Goal: Task Accomplishment & Management: Manage account settings

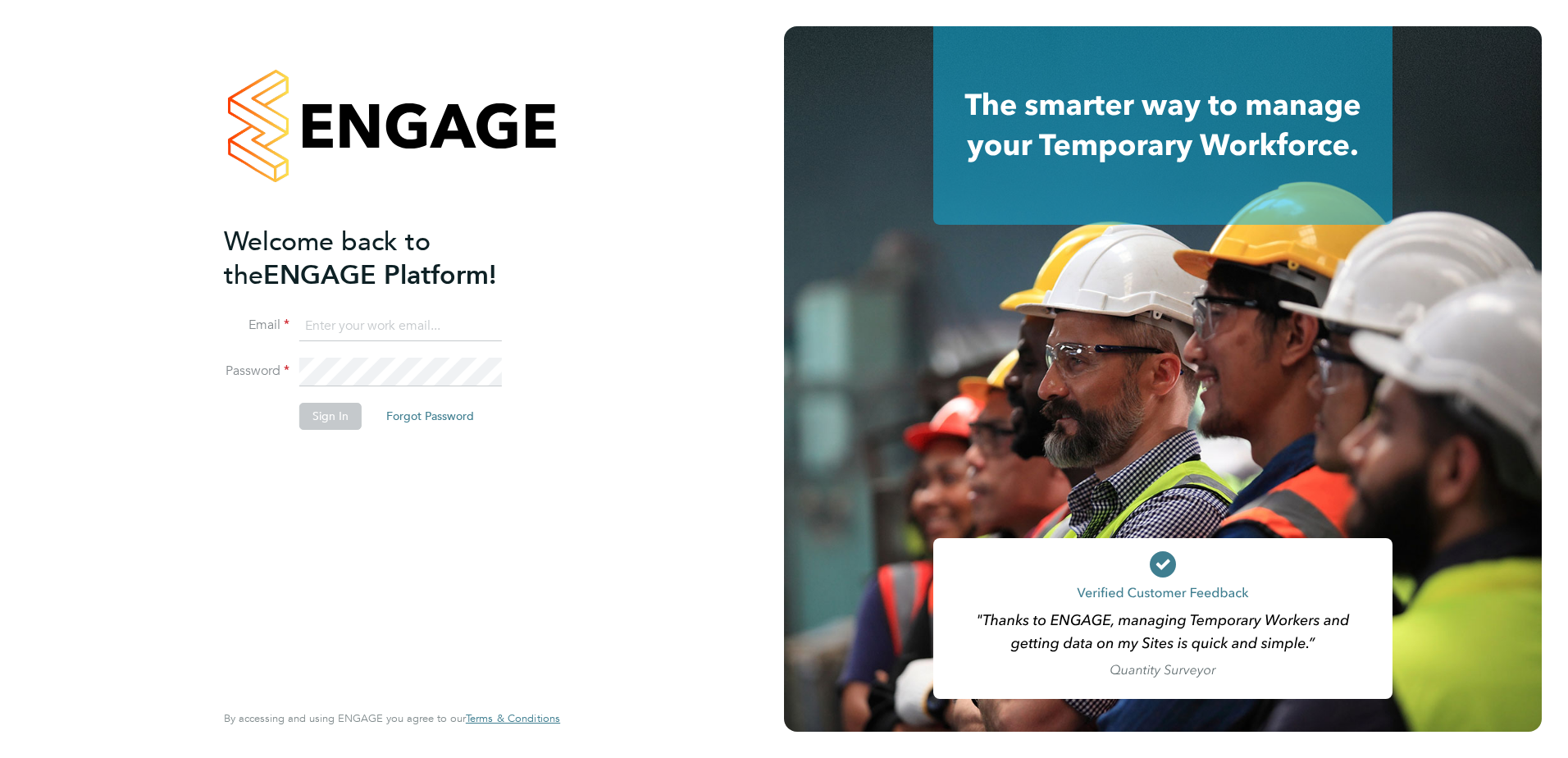
type input "julie.tante@apleona.com"
click at [318, 416] on button "Sign In" at bounding box center [330, 416] width 62 height 26
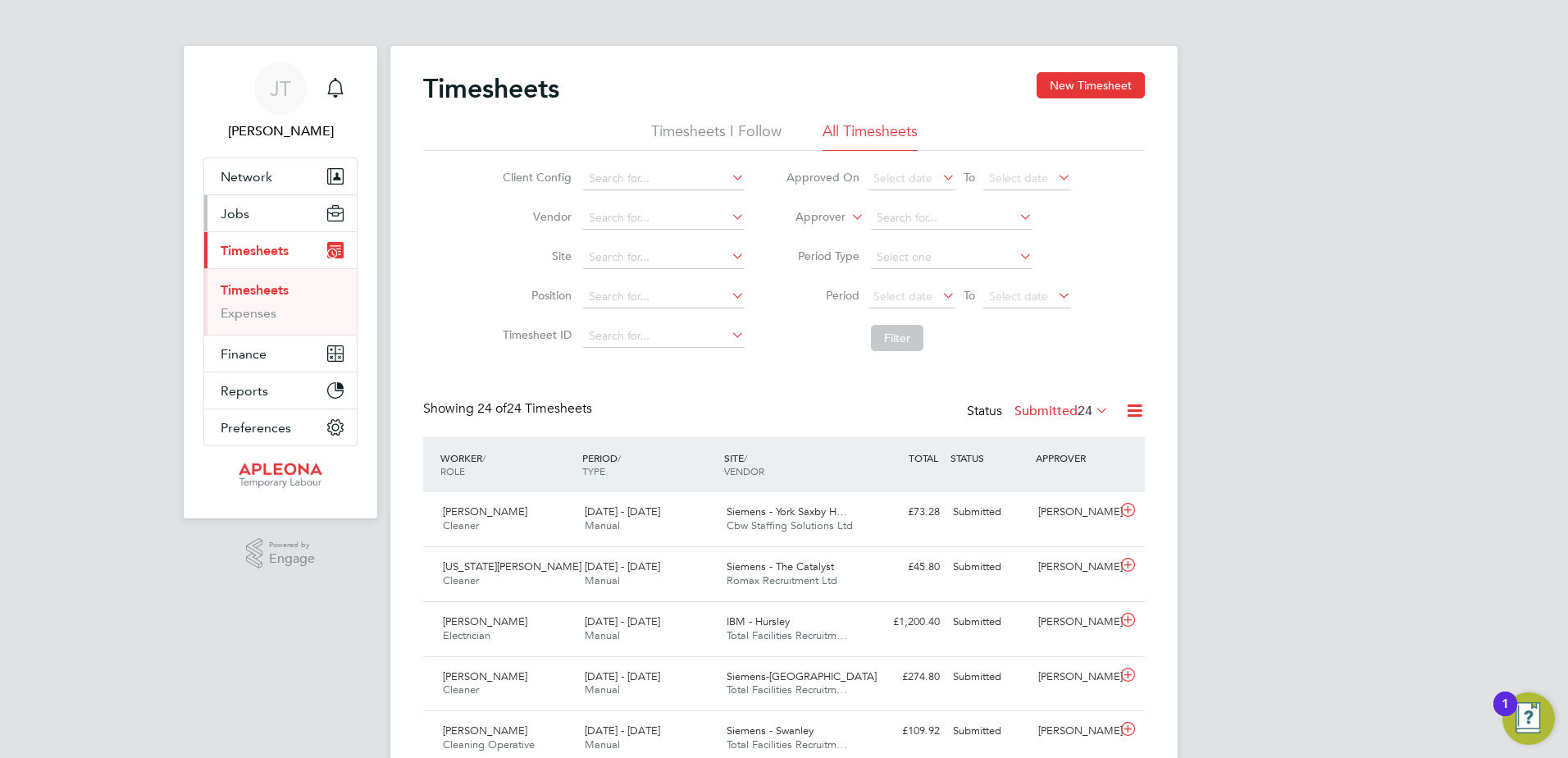
click at [249, 216] on button "Jobs" at bounding box center [280, 213] width 152 height 36
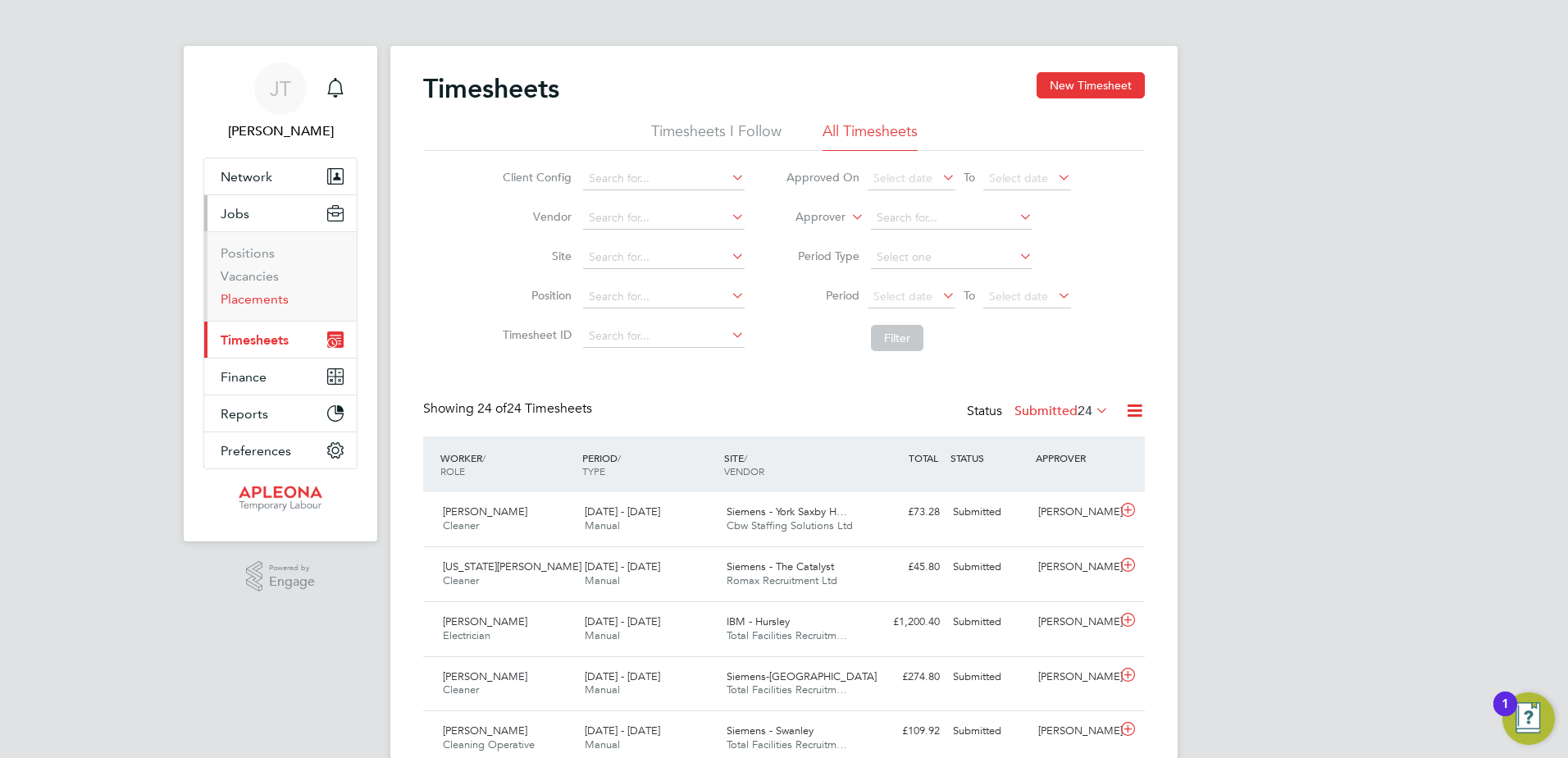
click at [243, 295] on link "Placements" at bounding box center [254, 299] width 68 height 16
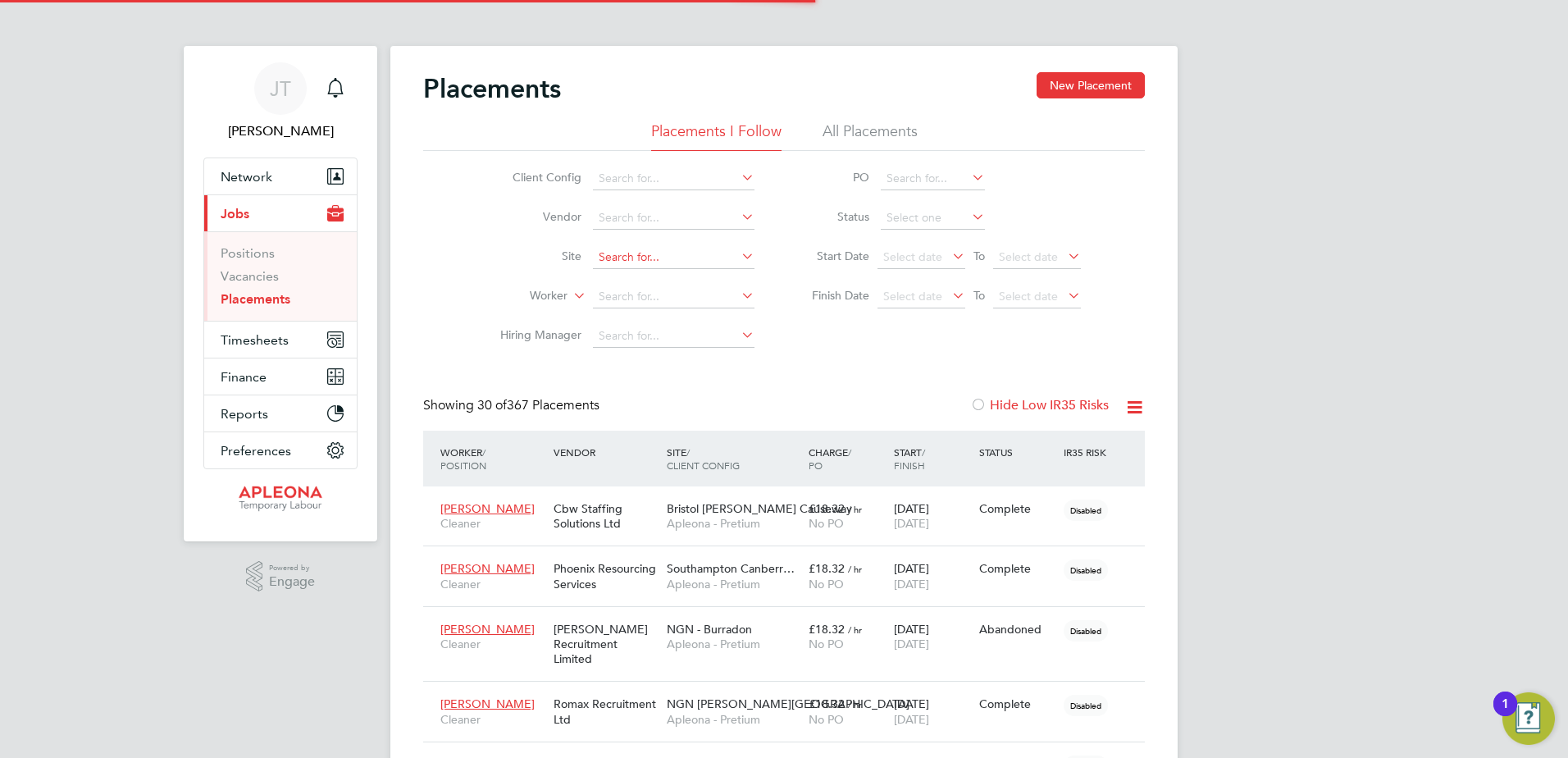
click at [627, 251] on input at bounding box center [673, 258] width 162 height 23
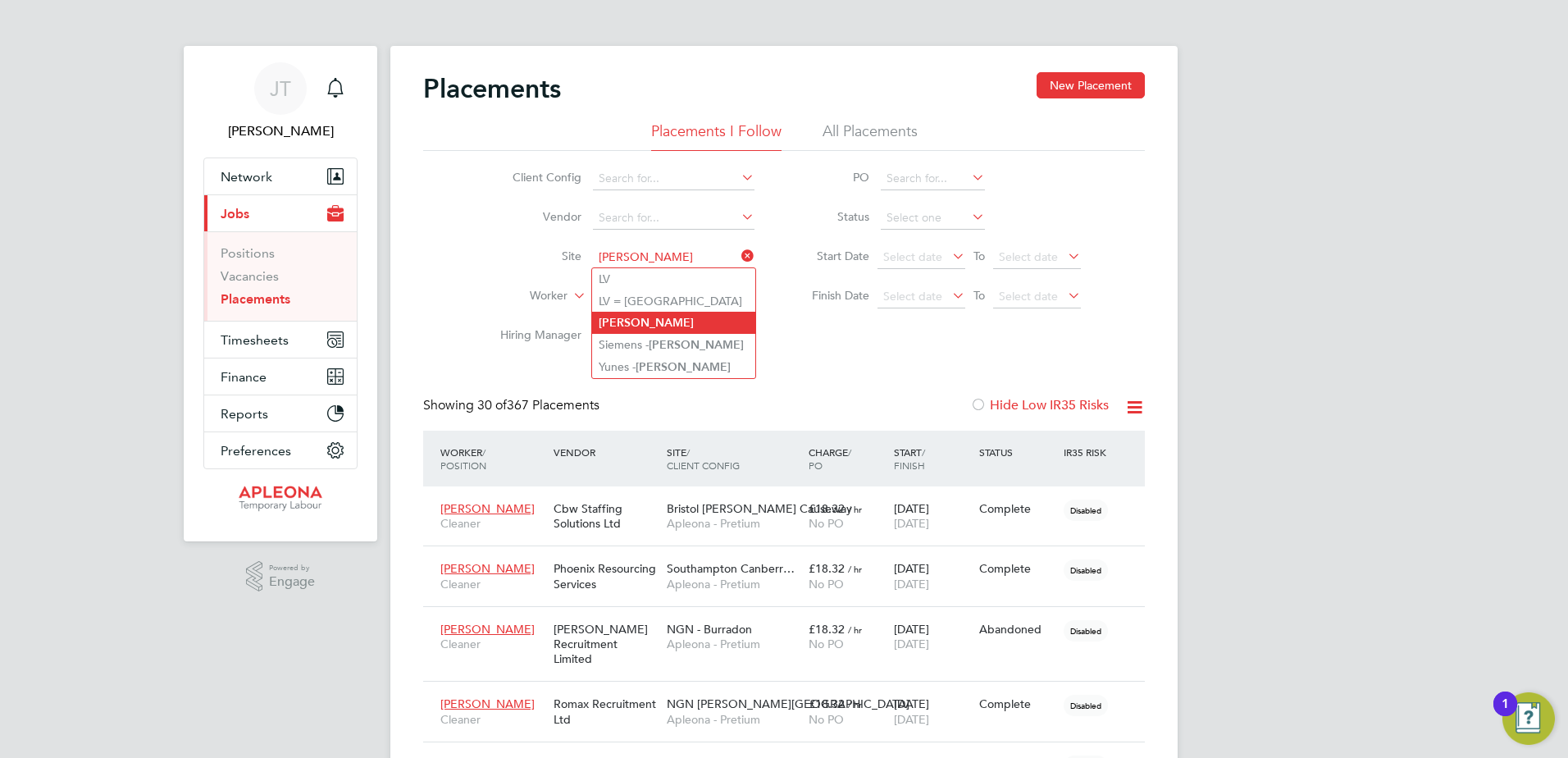
type input "[PERSON_NAME]"
click at [628, 316] on b "[PERSON_NAME]" at bounding box center [647, 322] width 95 height 14
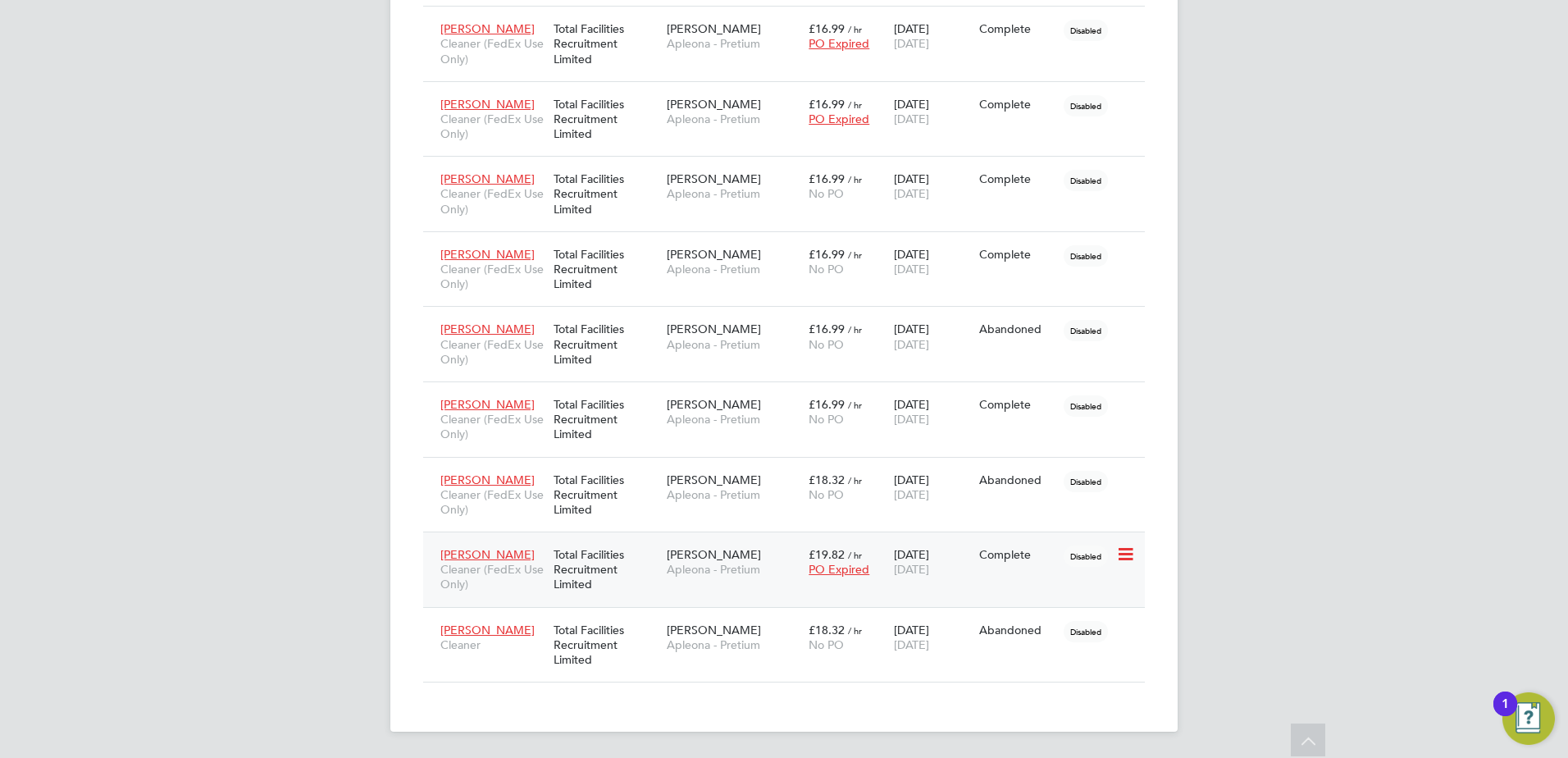
click at [674, 551] on span "[PERSON_NAME]" at bounding box center [713, 554] width 94 height 15
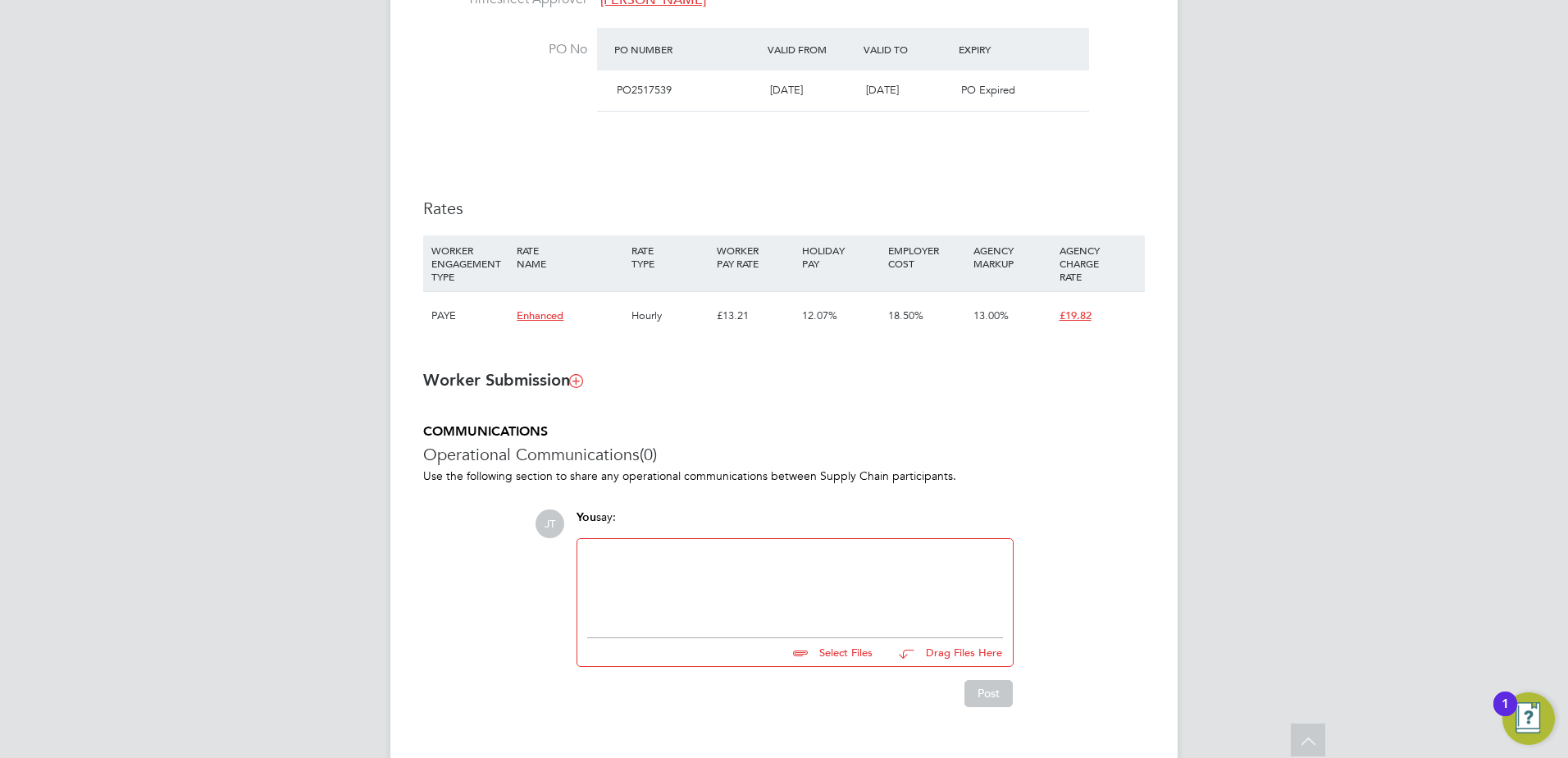
scroll to position [896, 0]
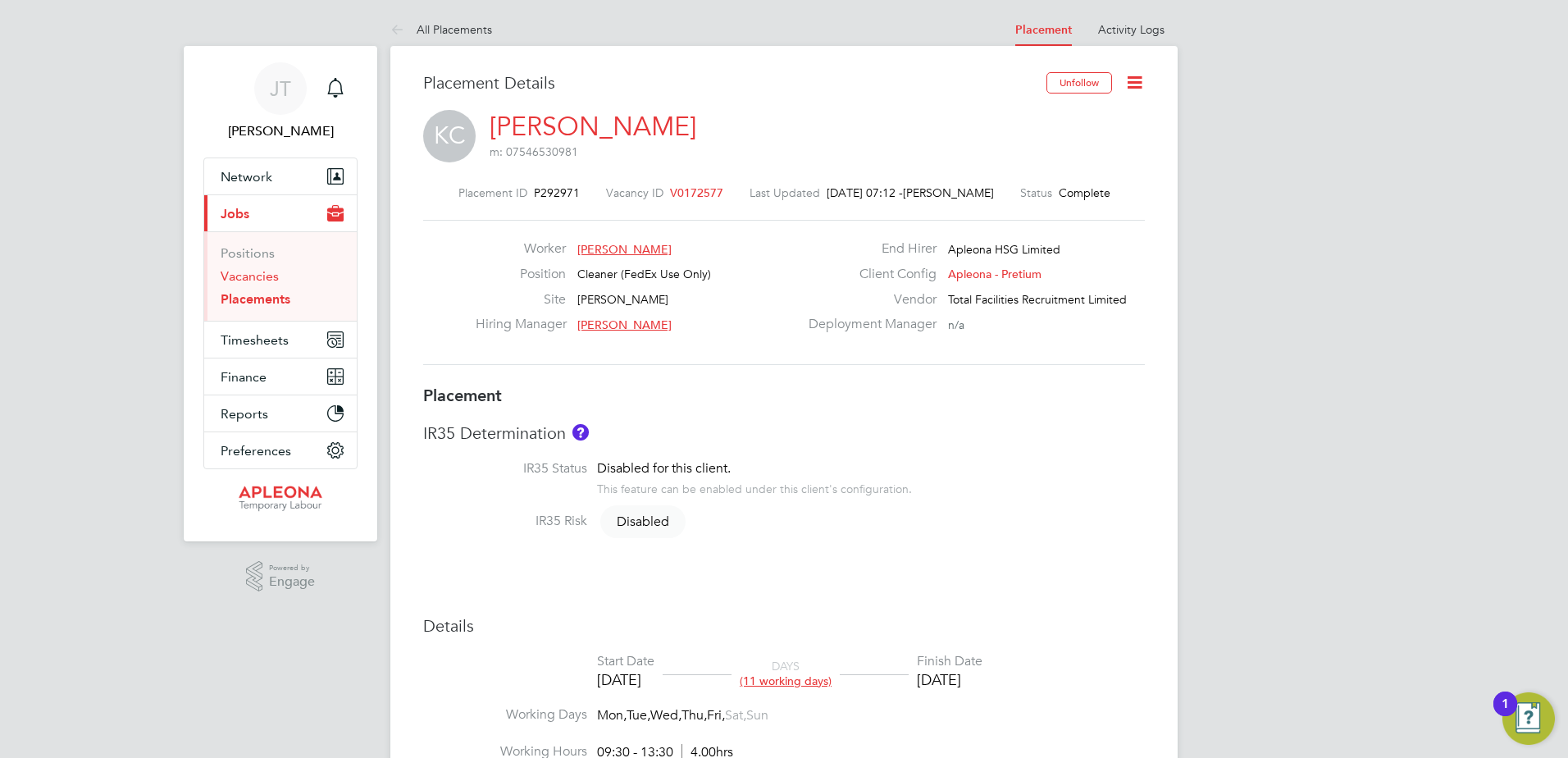
click at [258, 271] on link "Vacancies" at bounding box center [249, 276] width 58 height 16
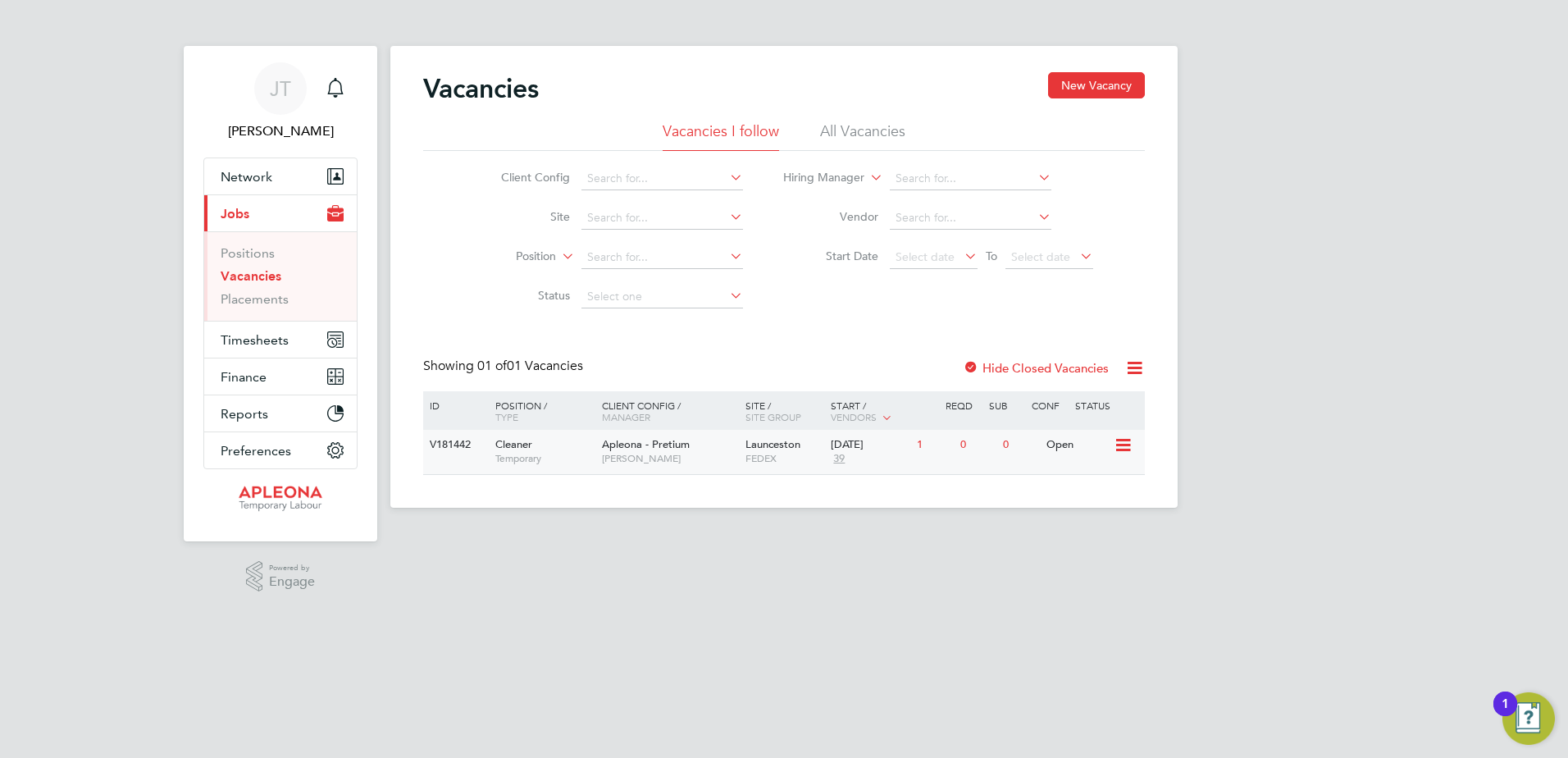
click at [782, 443] on span "Launceston" at bounding box center [773, 444] width 55 height 14
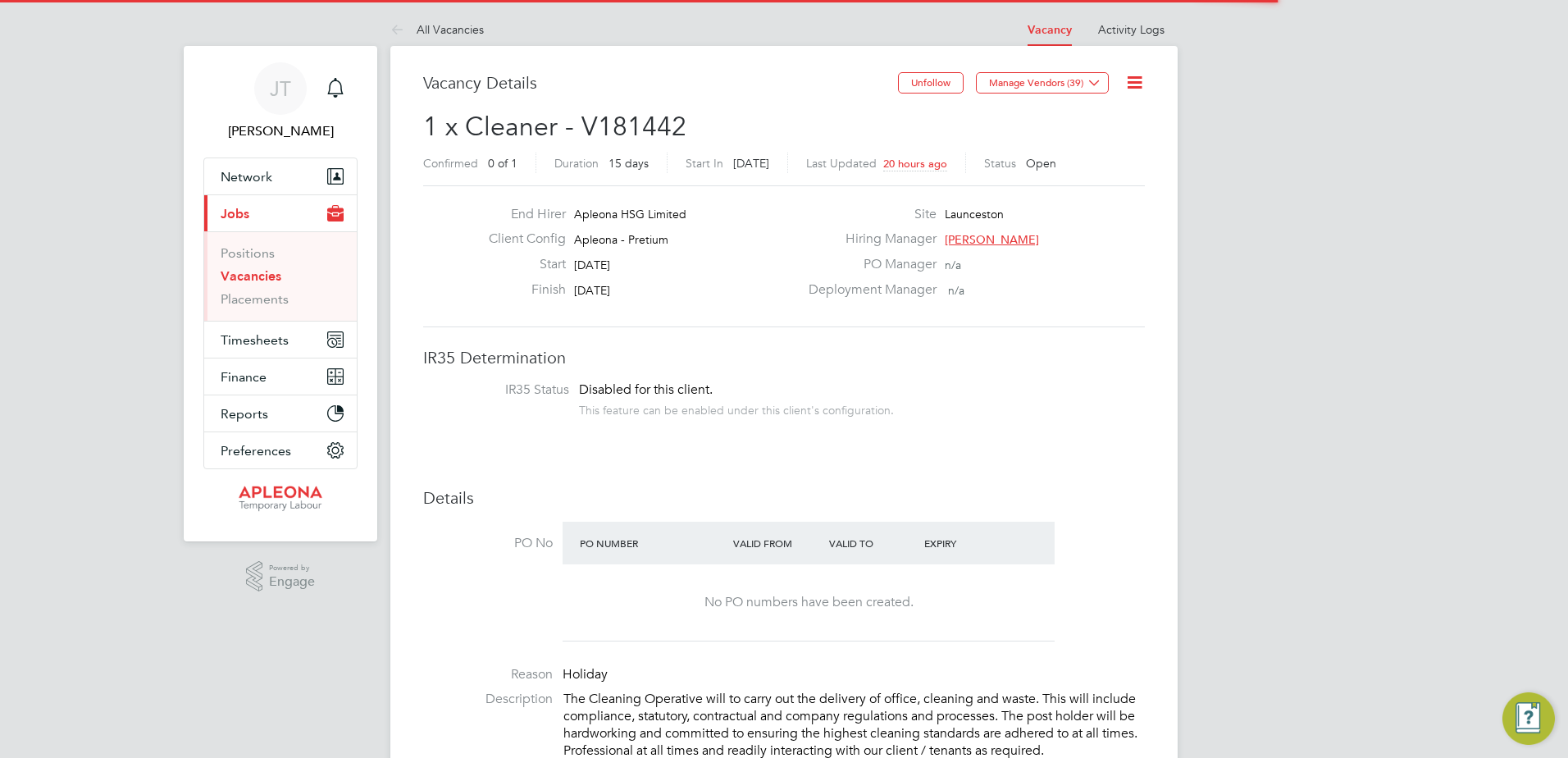
scroll to position [48, 115]
click at [1136, 82] on icon at bounding box center [1135, 82] width 21 height 21
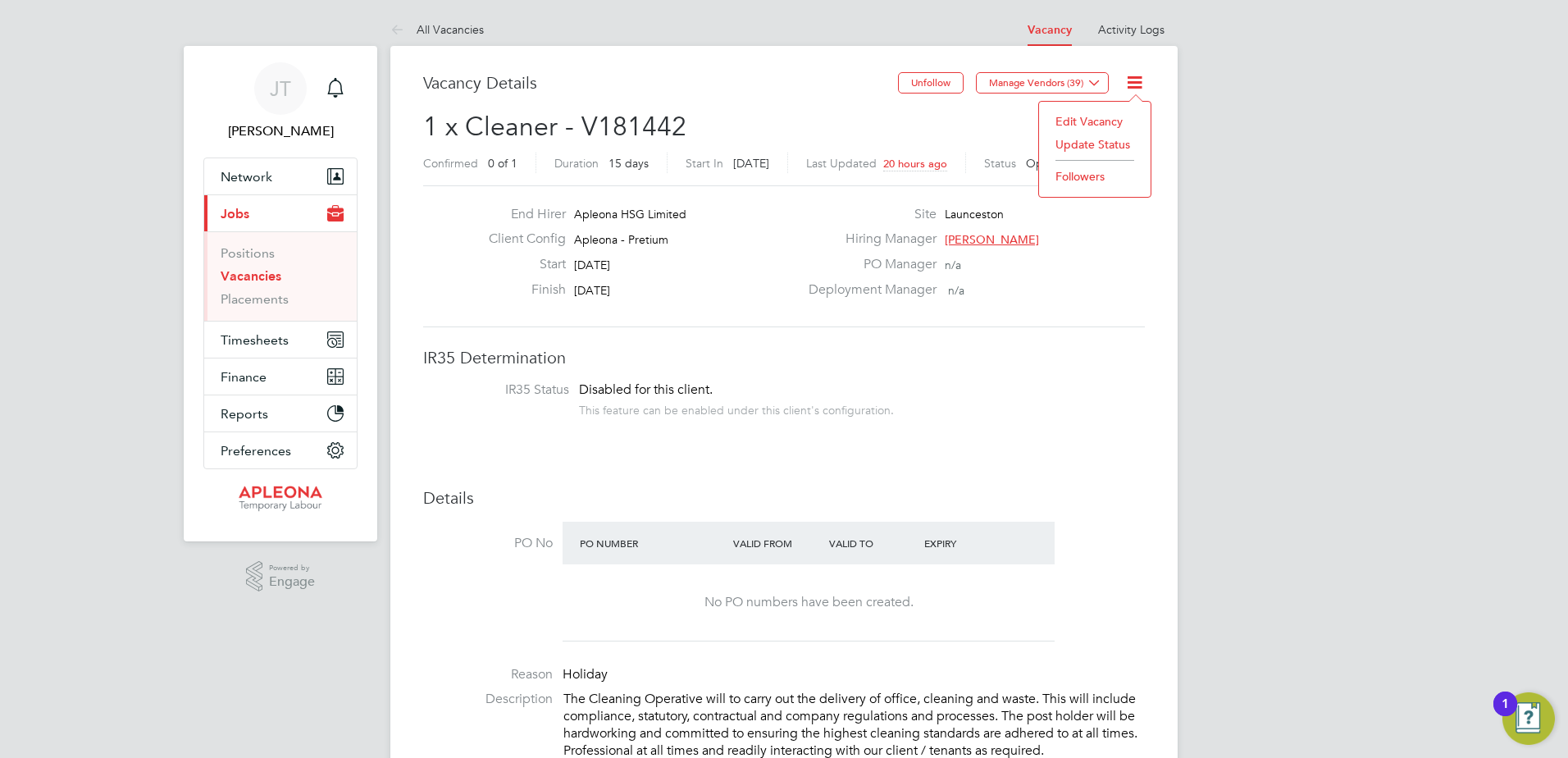
click at [1100, 124] on li "Edit Vacancy" at bounding box center [1094, 121] width 95 height 23
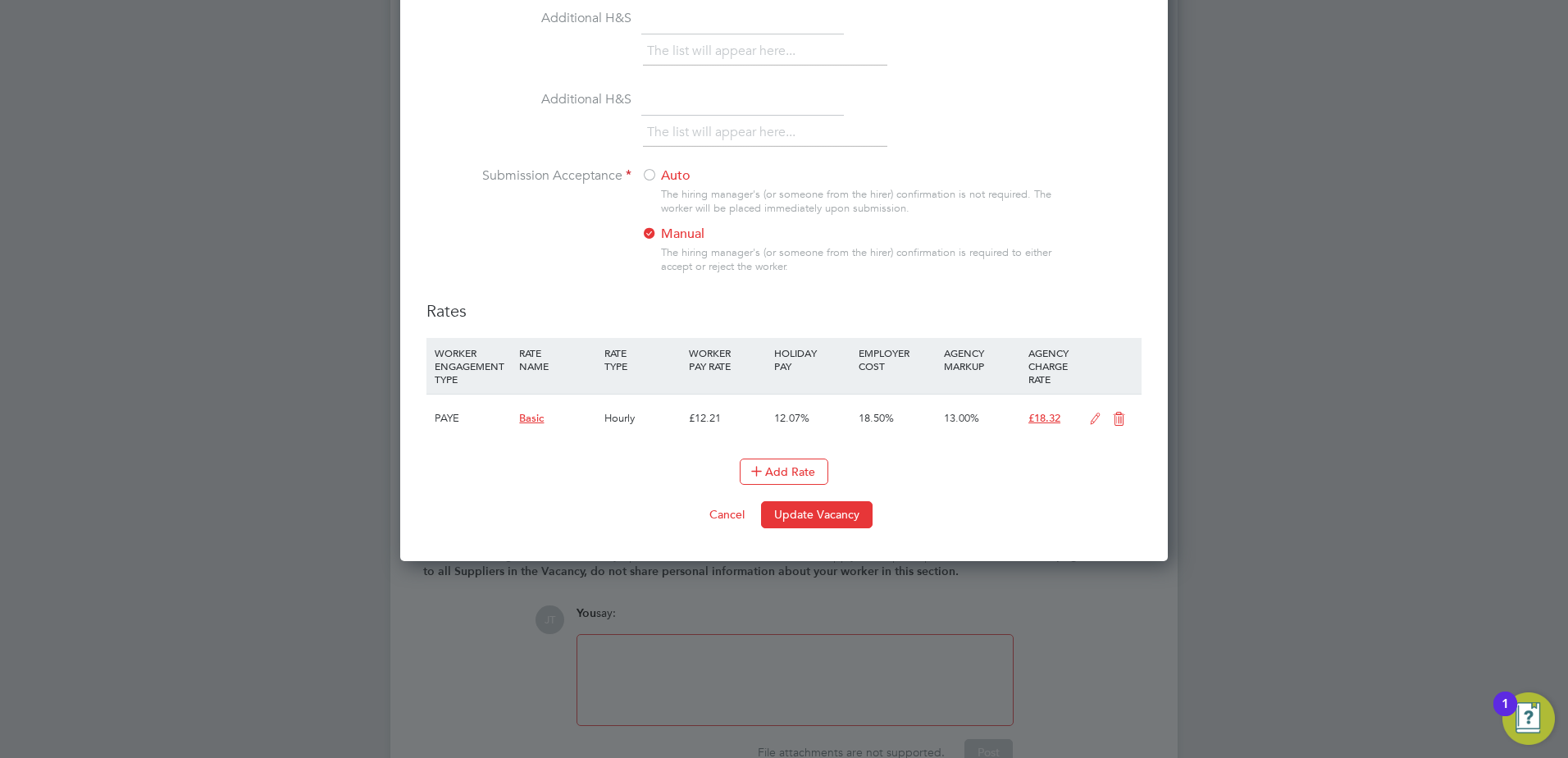
scroll to position [1702, 0]
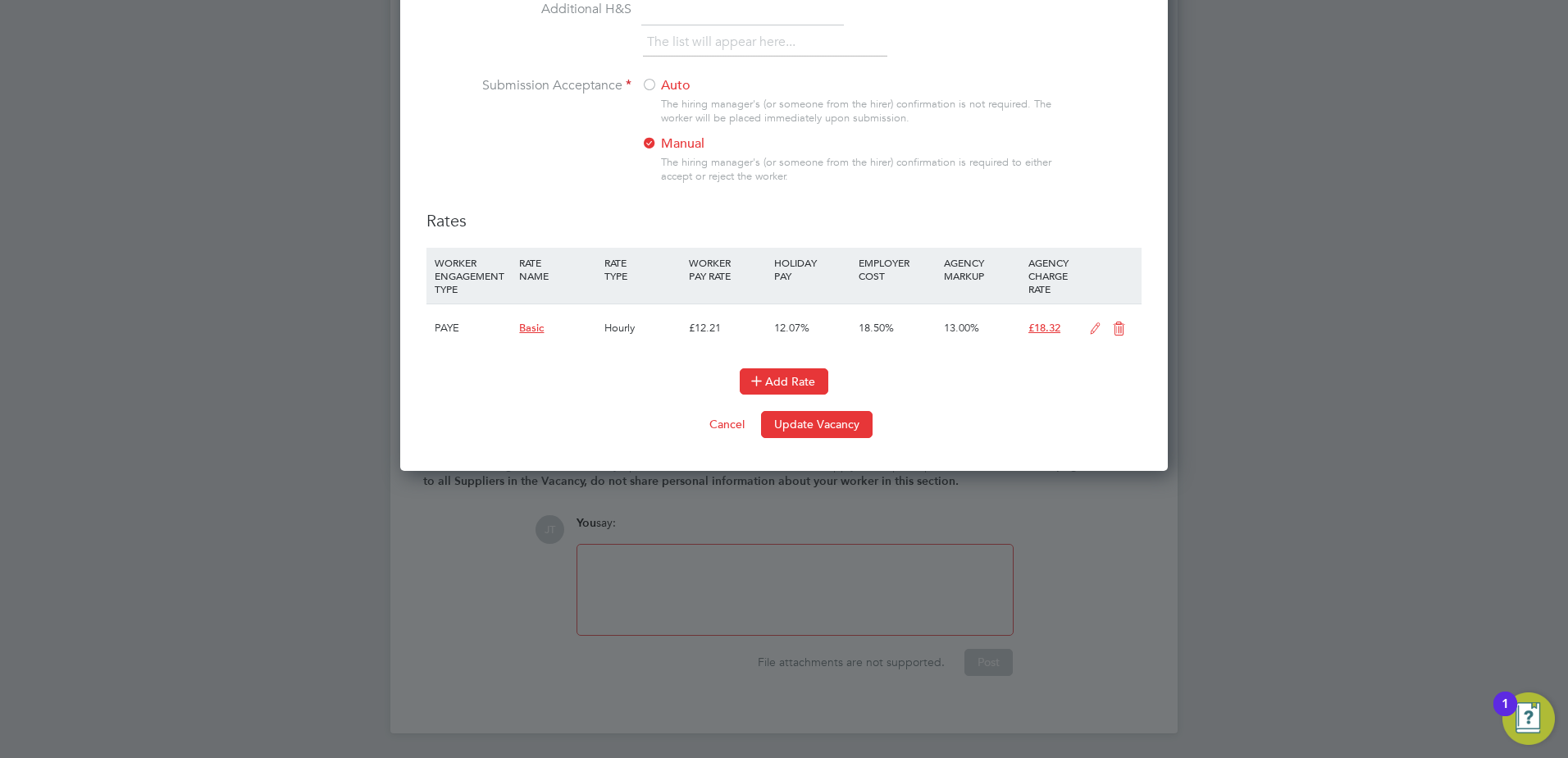
click at [785, 376] on button "Add Rate" at bounding box center [784, 381] width 88 height 26
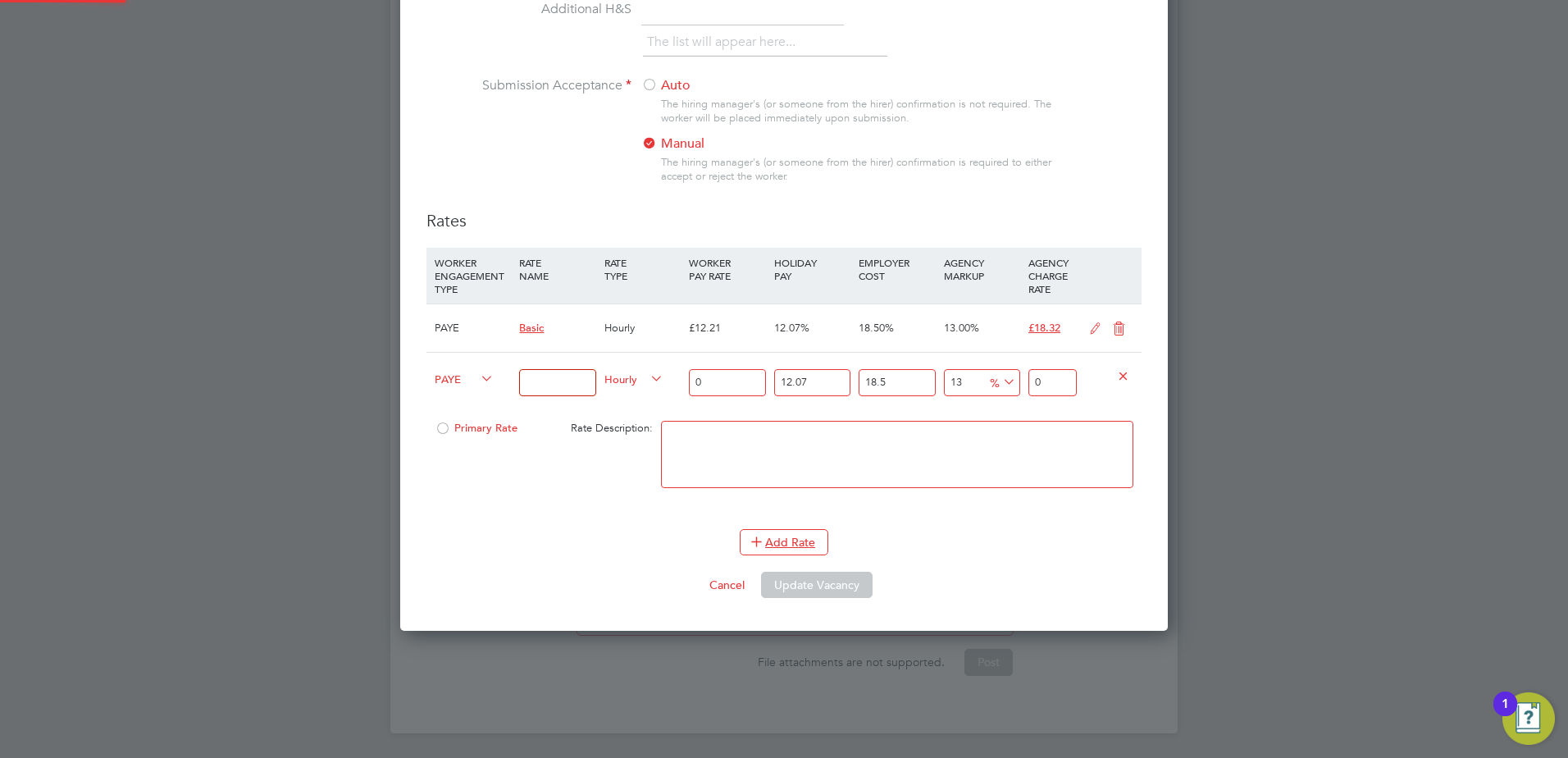
scroll to position [2273, 768]
click at [540, 385] on input at bounding box center [558, 382] width 76 height 27
click at [584, 379] on input "[PERSON_NAME]" at bounding box center [558, 382] width 76 height 27
type input "J"
type input "Enhanced"
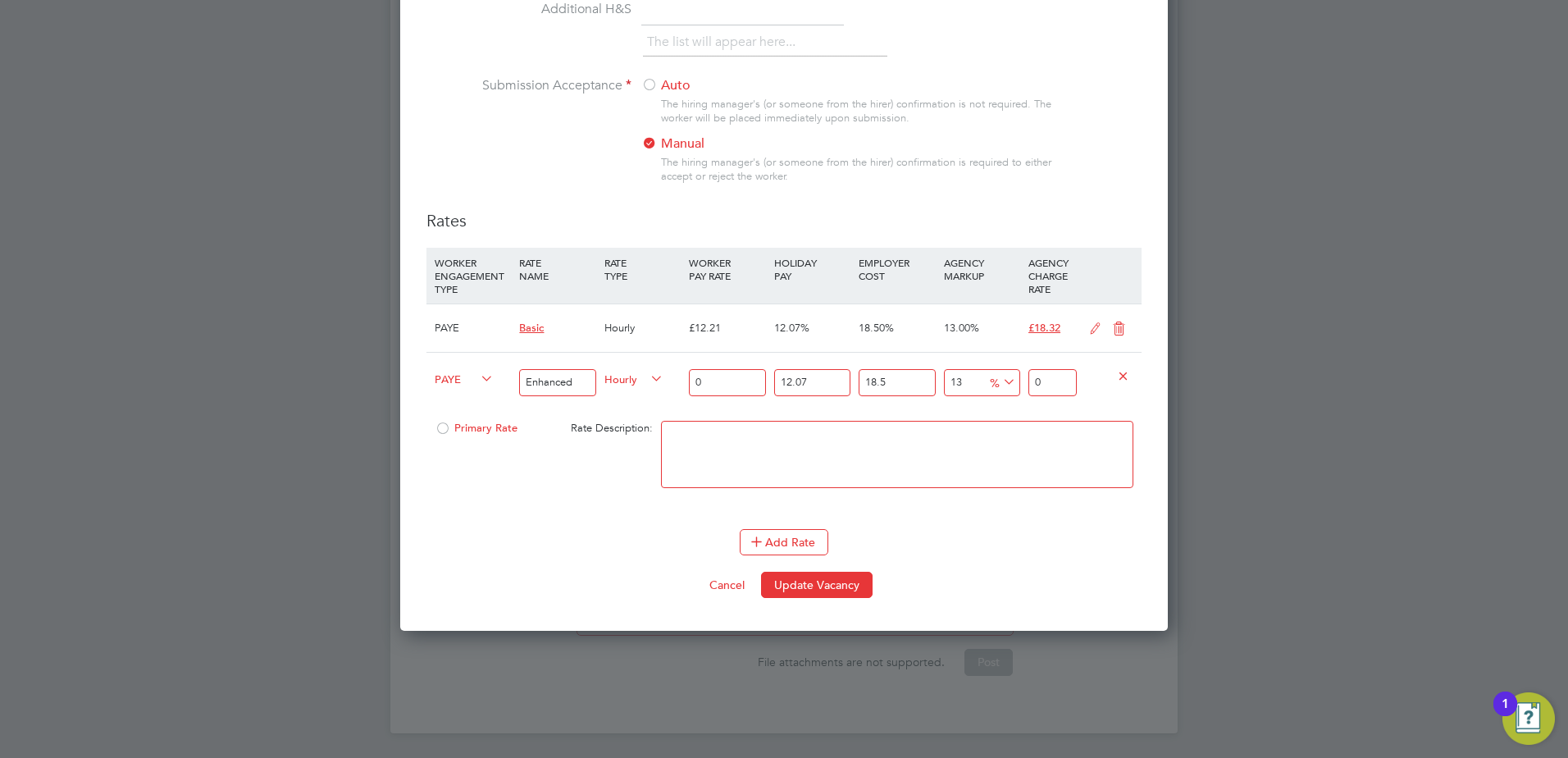
click at [727, 388] on input "0" at bounding box center [727, 382] width 76 height 27
type input "1"
type input "1.500673335"
type input "13"
type input "19.508753355"
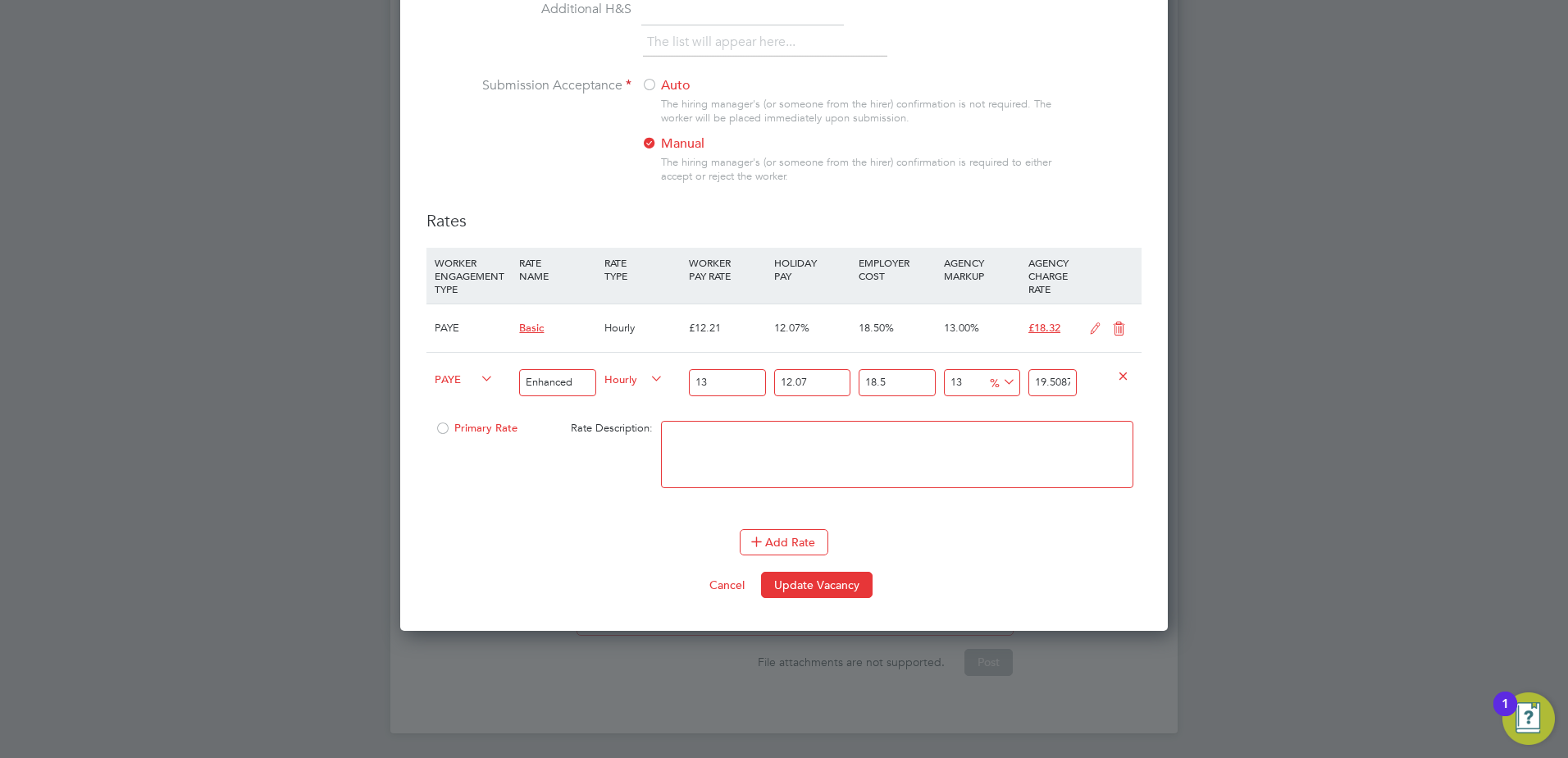
type input "13.2"
type input "19.808888022"
type input "13.21"
type input "19.82389475535"
type input "13.21"
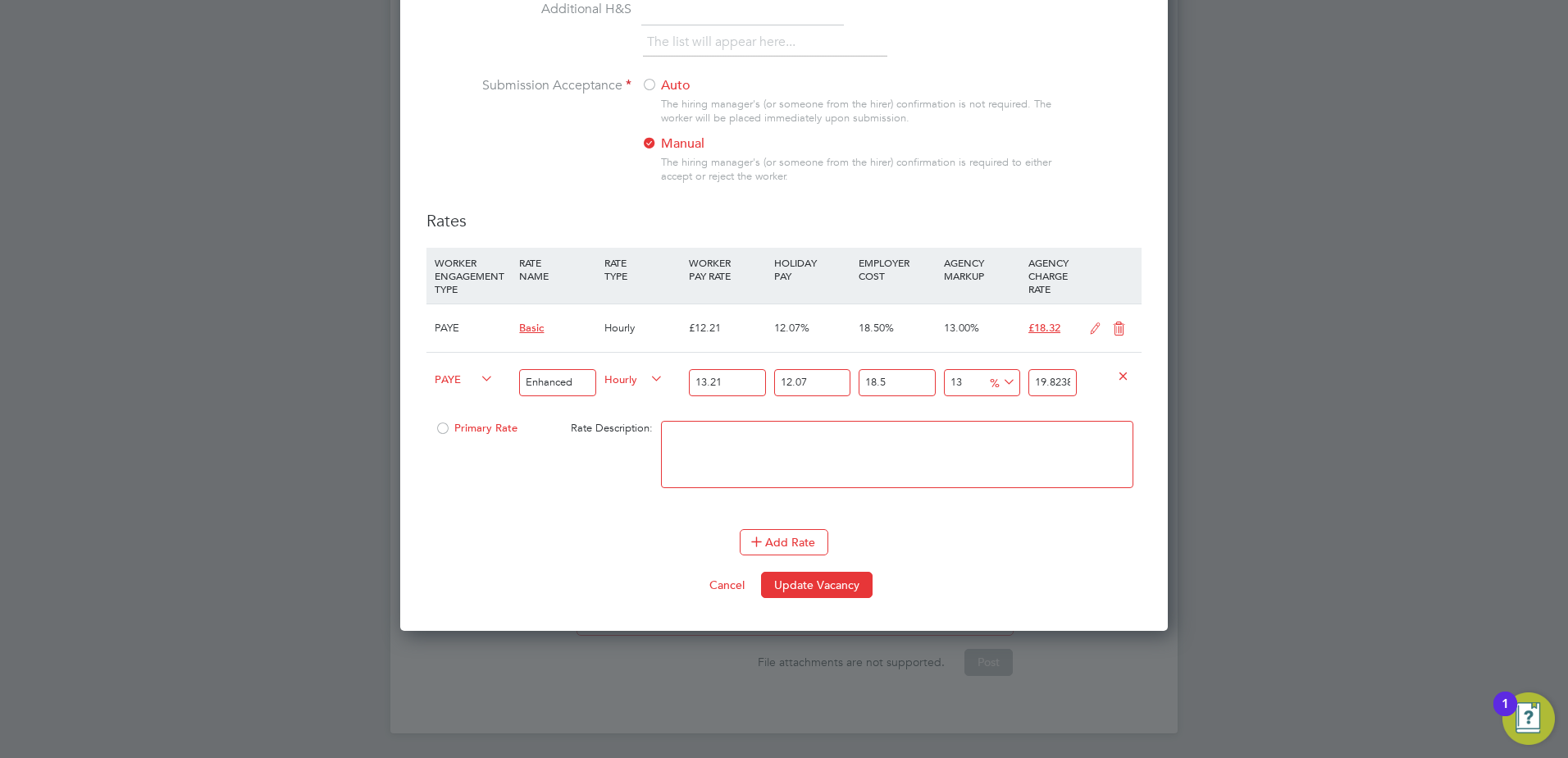
click at [733, 454] on textarea at bounding box center [897, 455] width 472 height 67
type textarea "Enhanced"
click at [445, 427] on div at bounding box center [443, 433] width 16 height 12
click at [1118, 327] on icon at bounding box center [1119, 328] width 21 height 13
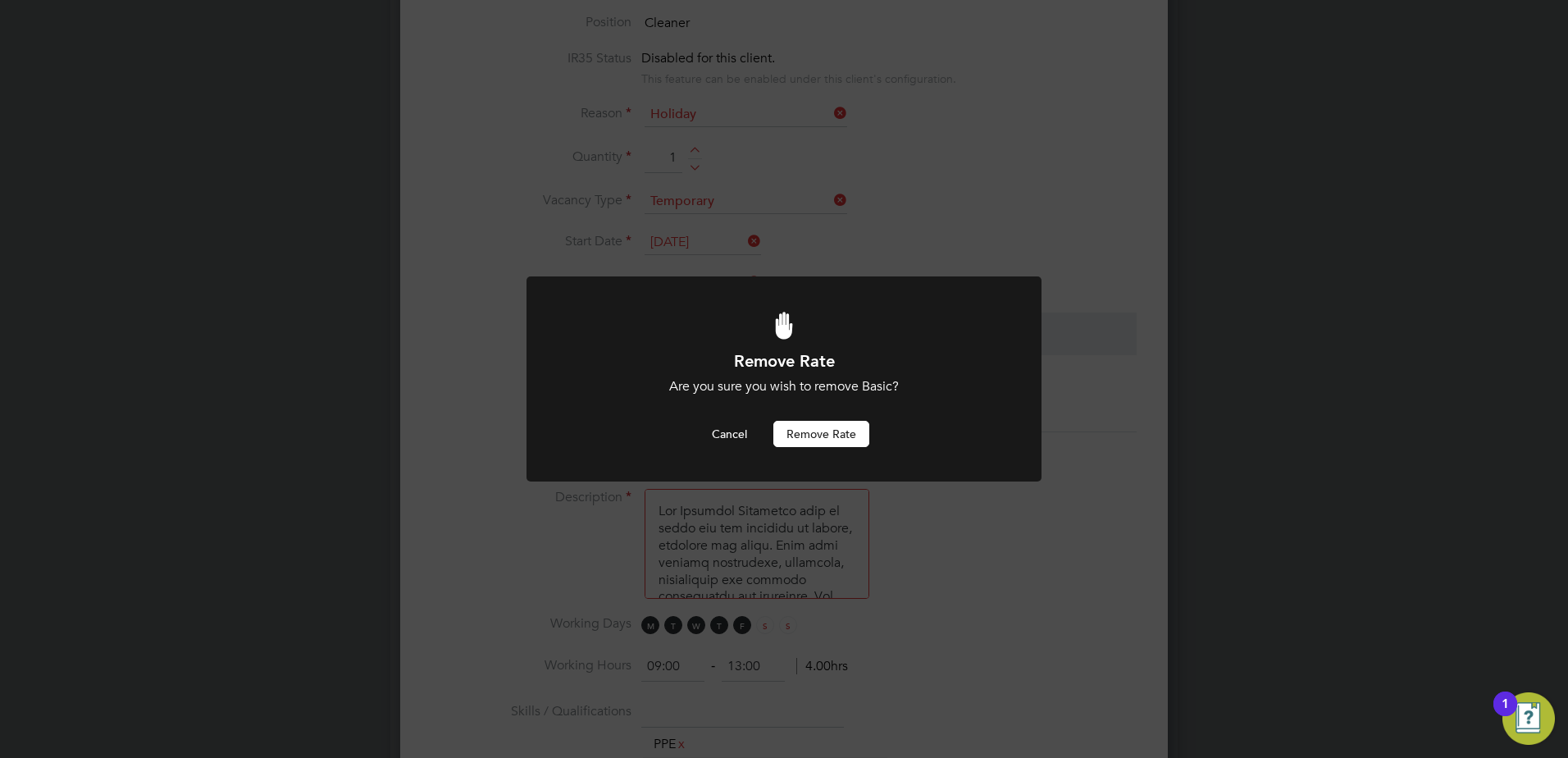
click at [842, 439] on button "Remove rate" at bounding box center [821, 434] width 96 height 26
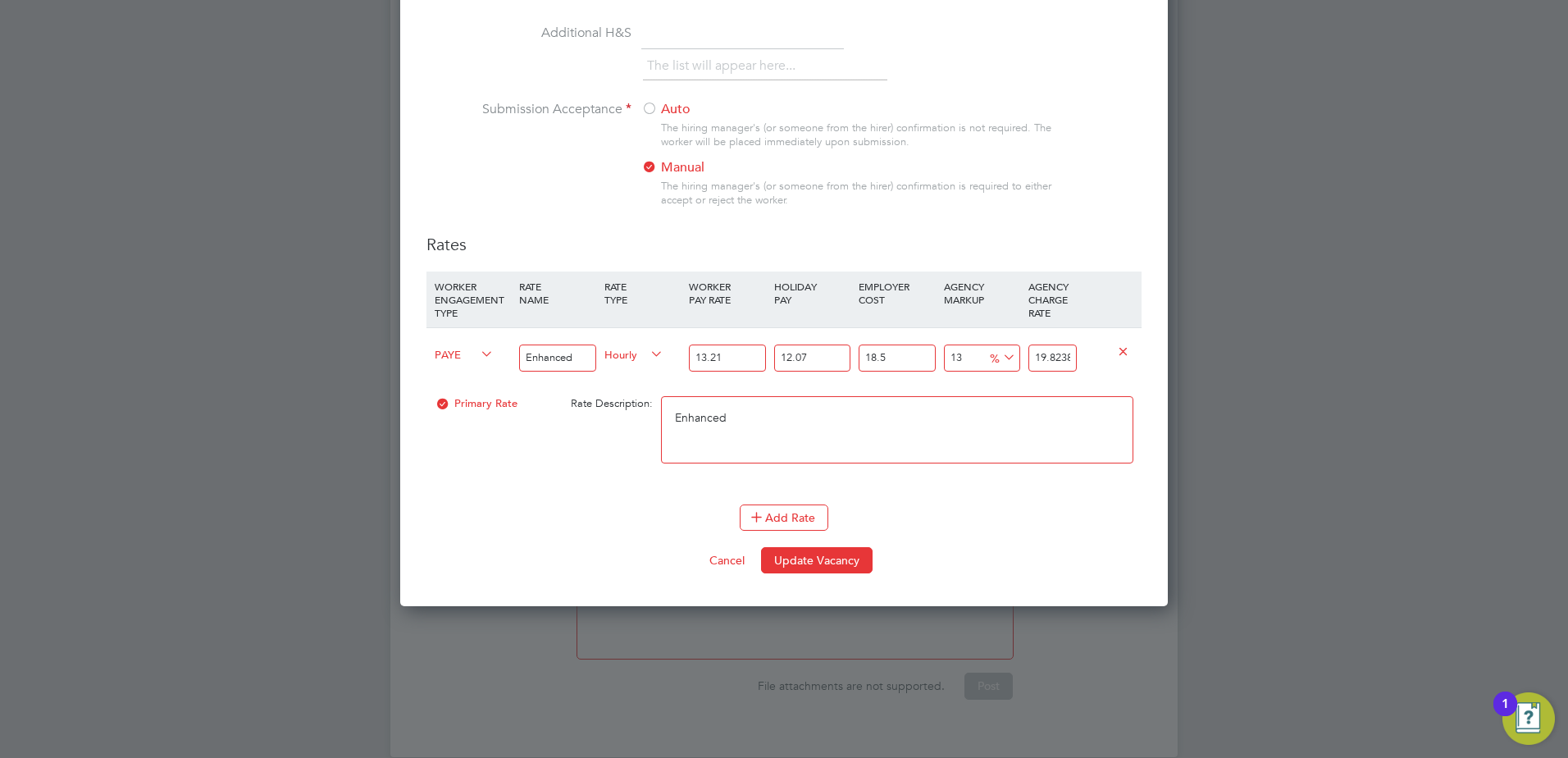
scroll to position [1702, 0]
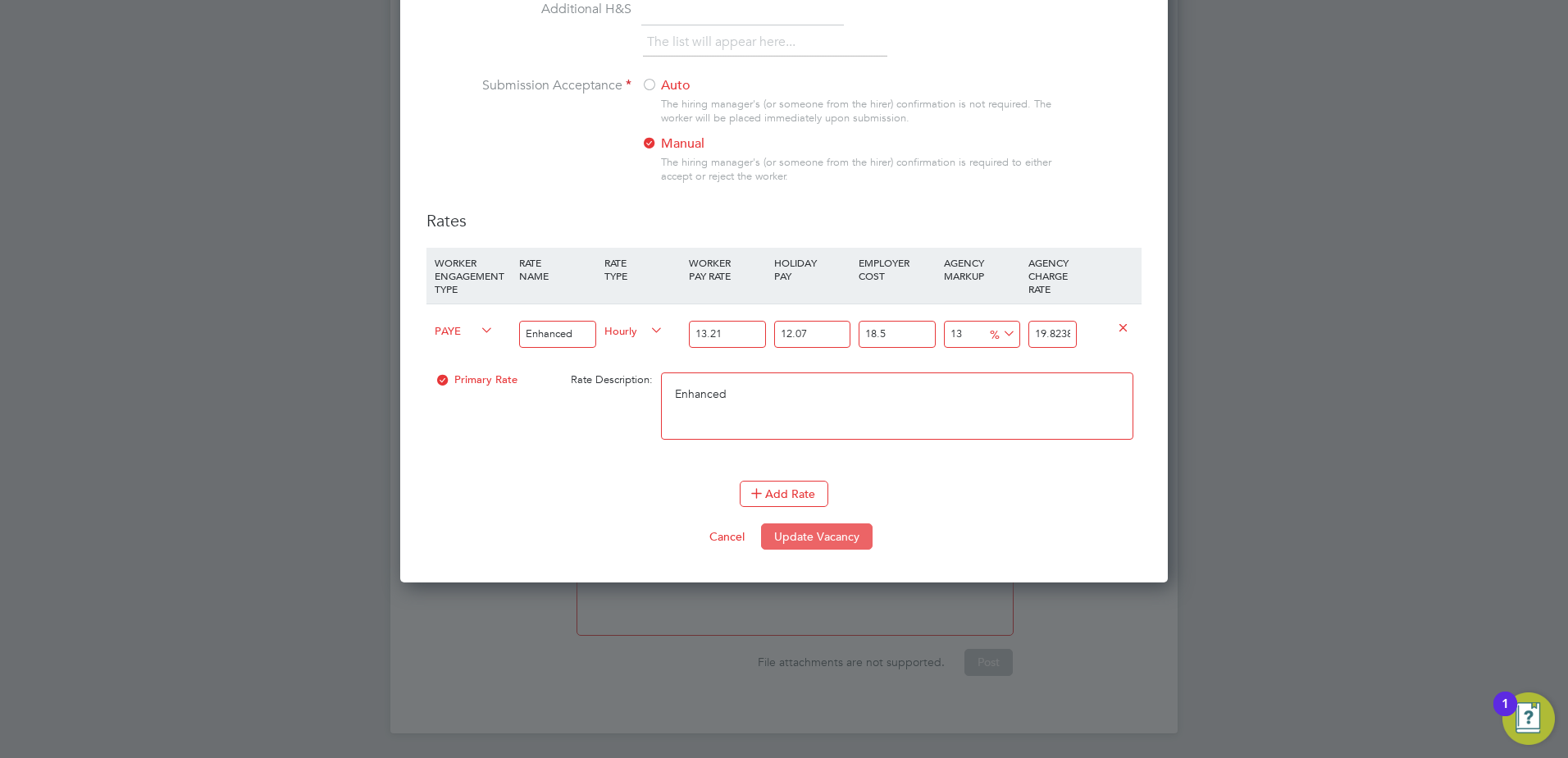
click at [826, 537] on button "Update Vacancy" at bounding box center [816, 536] width 112 height 26
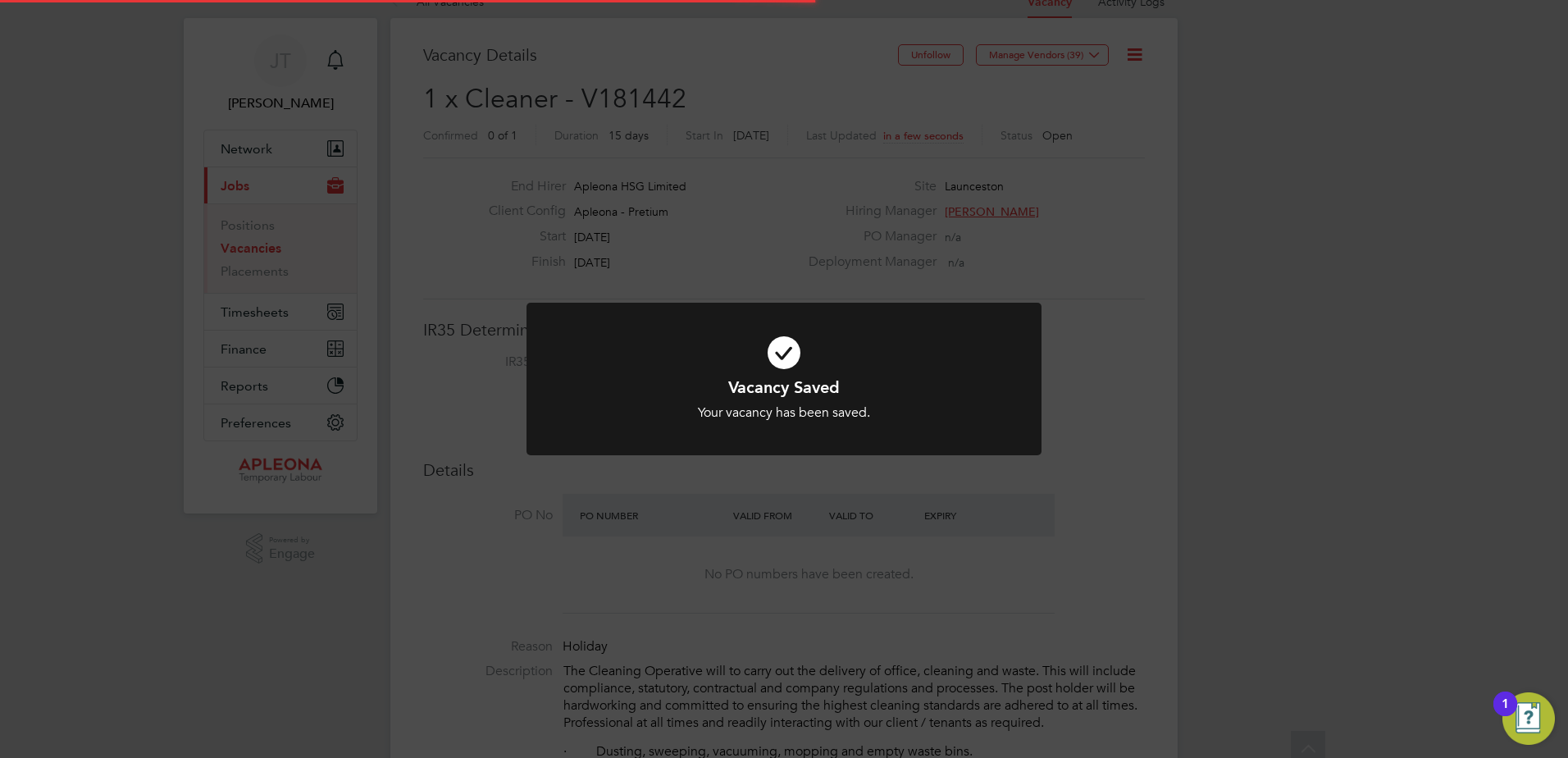
scroll to position [0, 0]
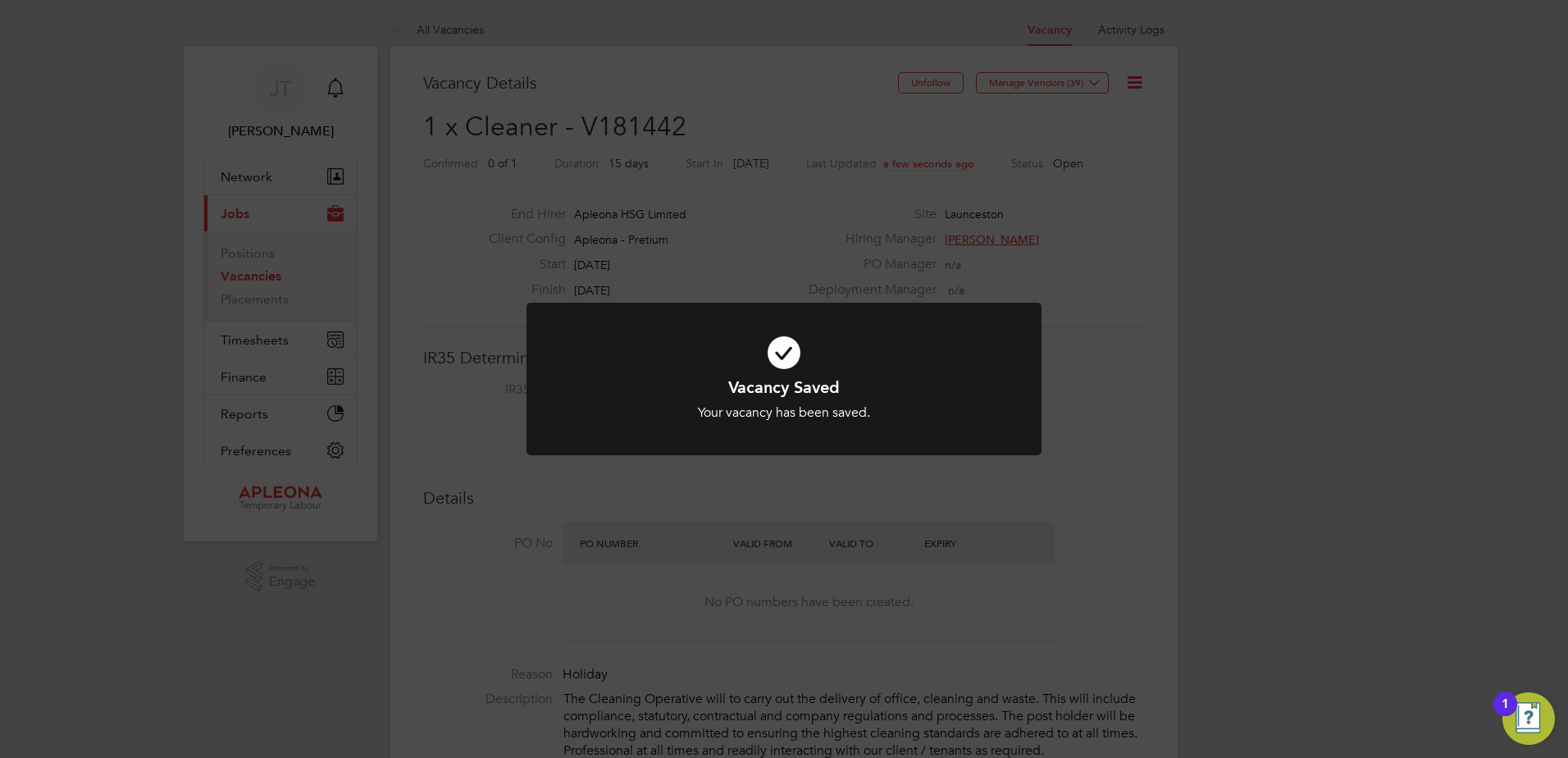
click at [1087, 252] on div "Vacancy Saved Your vacancy has been saved. Cancel Okay" at bounding box center [784, 379] width 1568 height 758
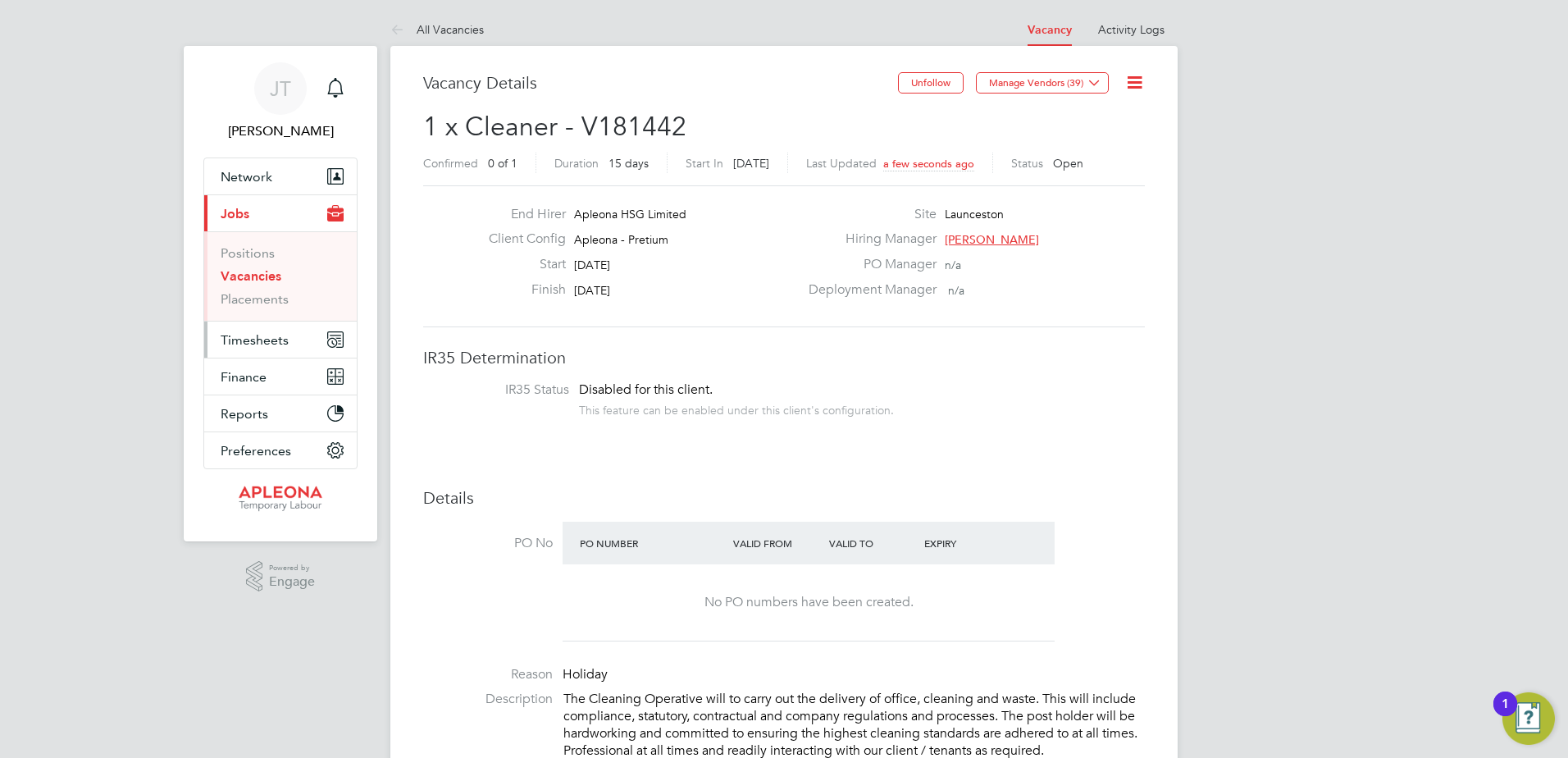
click at [252, 341] on span "Timesheets" at bounding box center [254, 340] width 68 height 16
